Goal: Task Accomplishment & Management: Complete application form

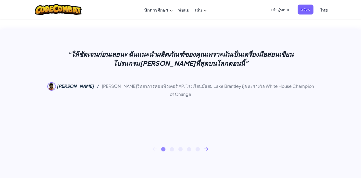
scroll to position [81, 0]
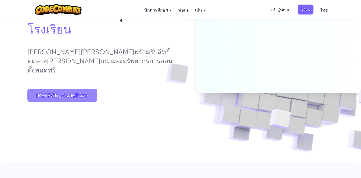
click at [58, 99] on span "[PERSON_NAME]ใช้ฟรี" at bounding box center [62, 95] width 70 height 13
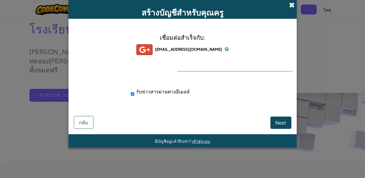
click at [290, 5] on span at bounding box center [292, 5] width 6 height 6
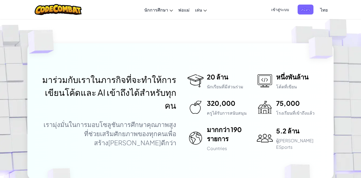
scroll to position [1370, 0]
